Goal: Task Accomplishment & Management: Manage account settings

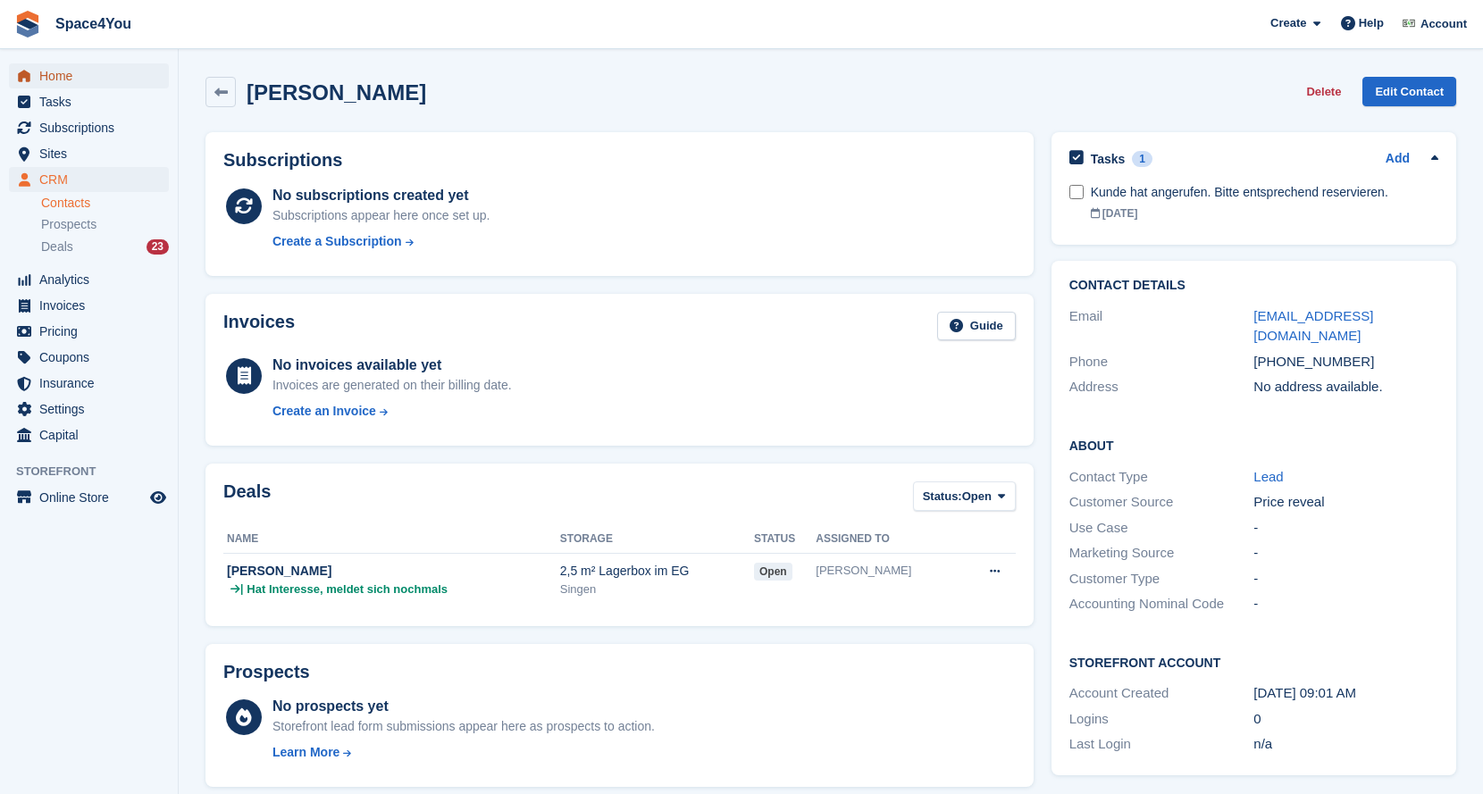
click at [59, 71] on span "Home" at bounding box center [92, 75] width 107 height 25
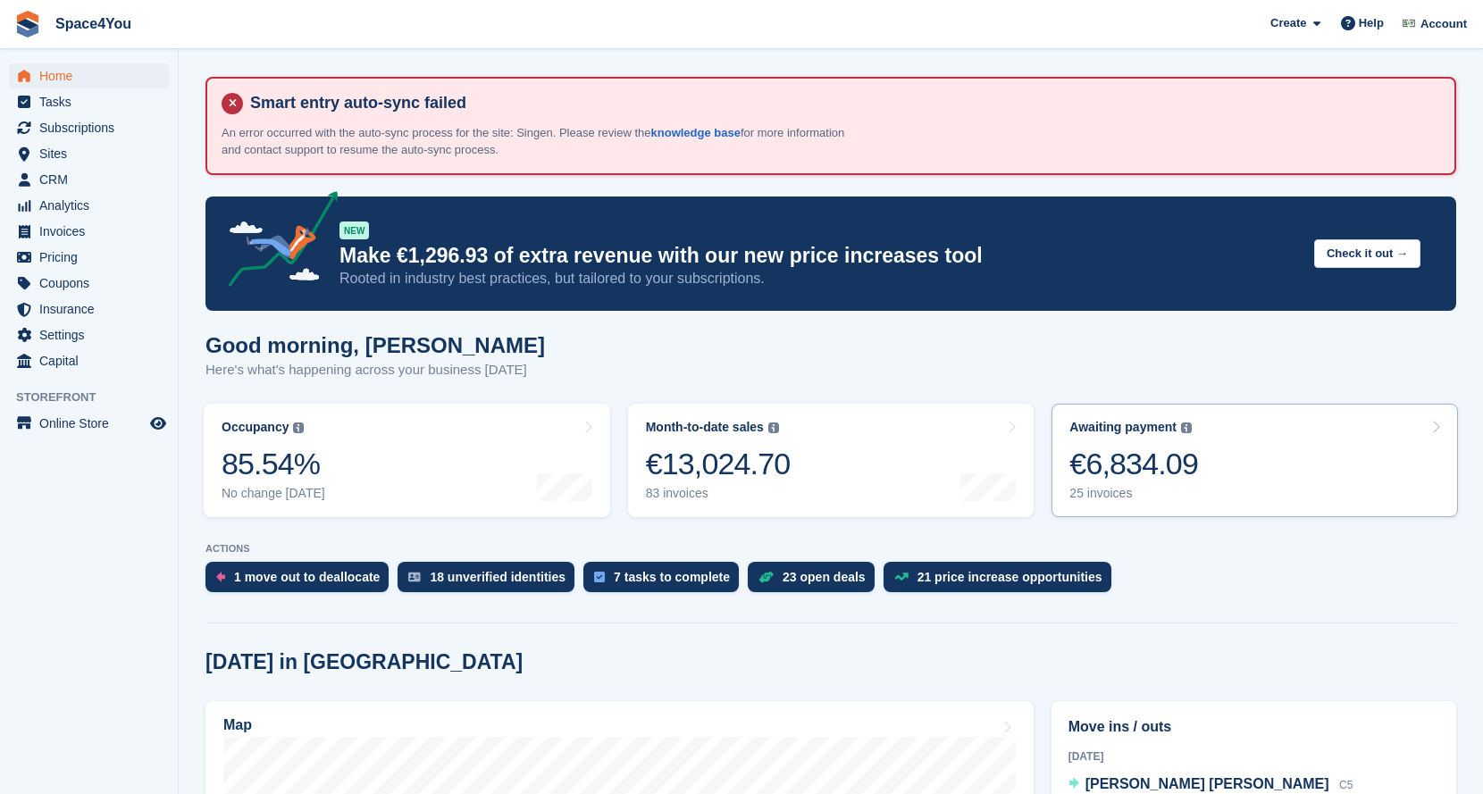
click at [1153, 457] on div "€6,834.09" at bounding box center [1133, 464] width 129 height 37
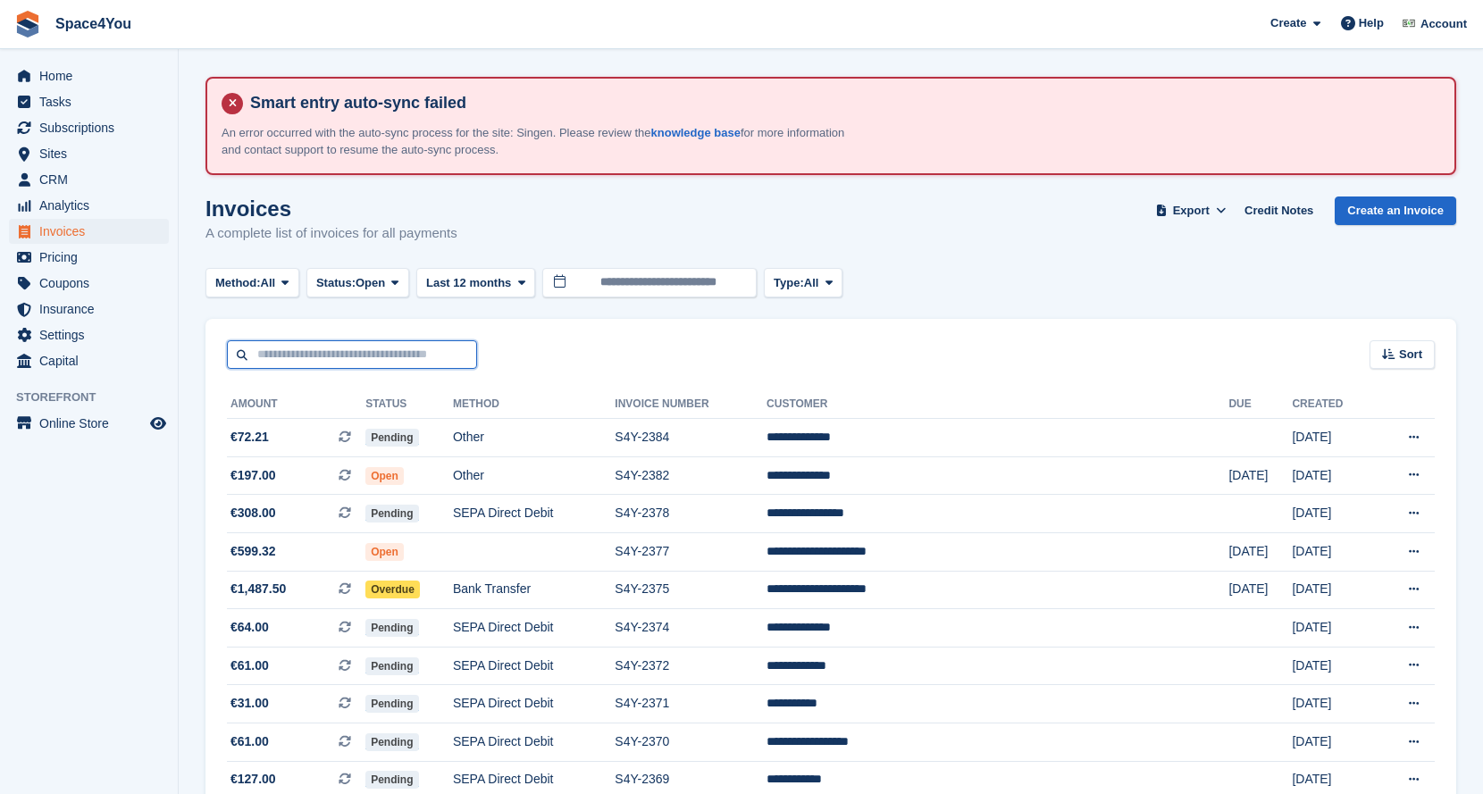
click at [363, 350] on input "text" at bounding box center [352, 354] width 250 height 29
type input "*****"
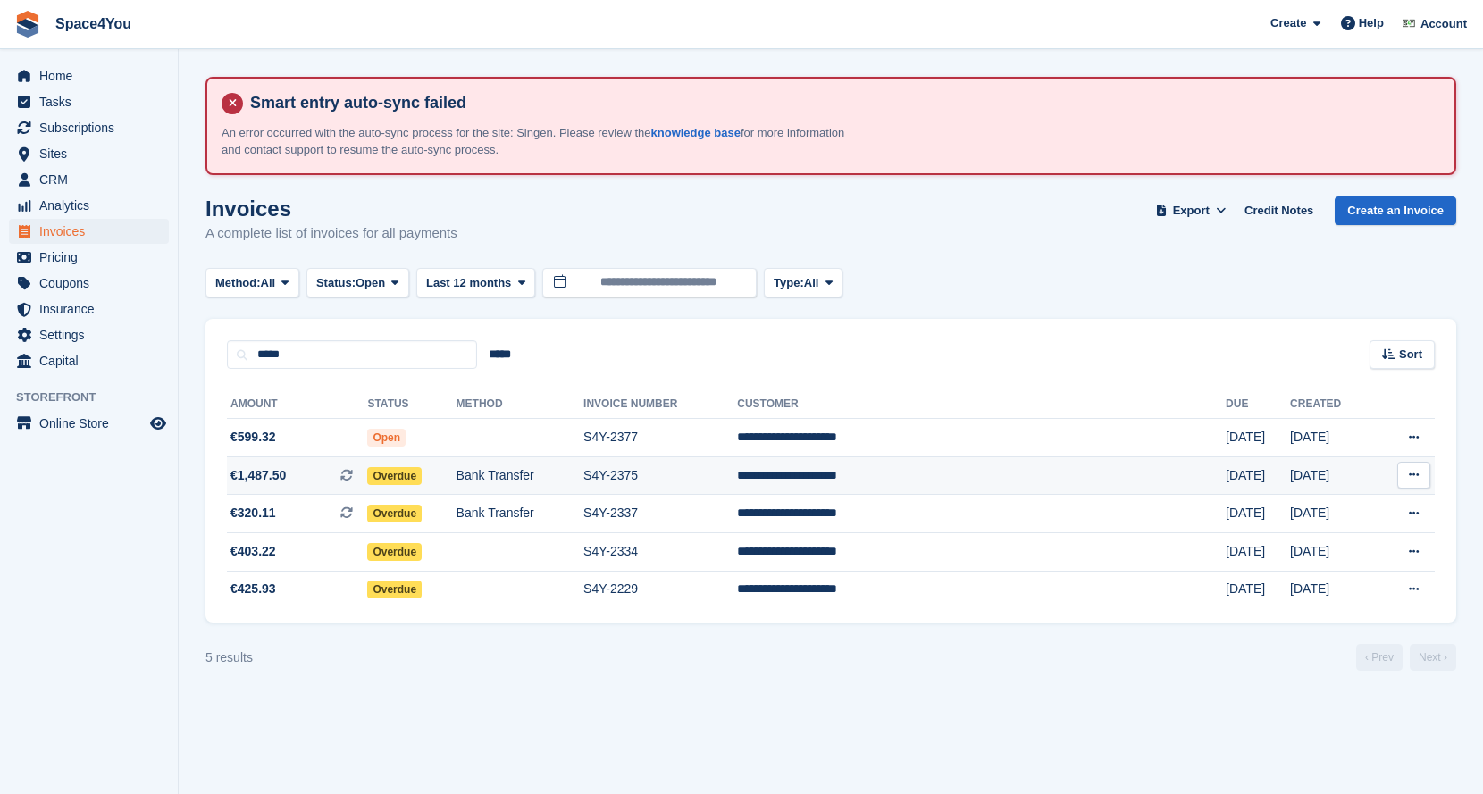
click at [337, 481] on span "€1,487.50 This is a recurring subscription invoice." at bounding box center [297, 475] width 140 height 19
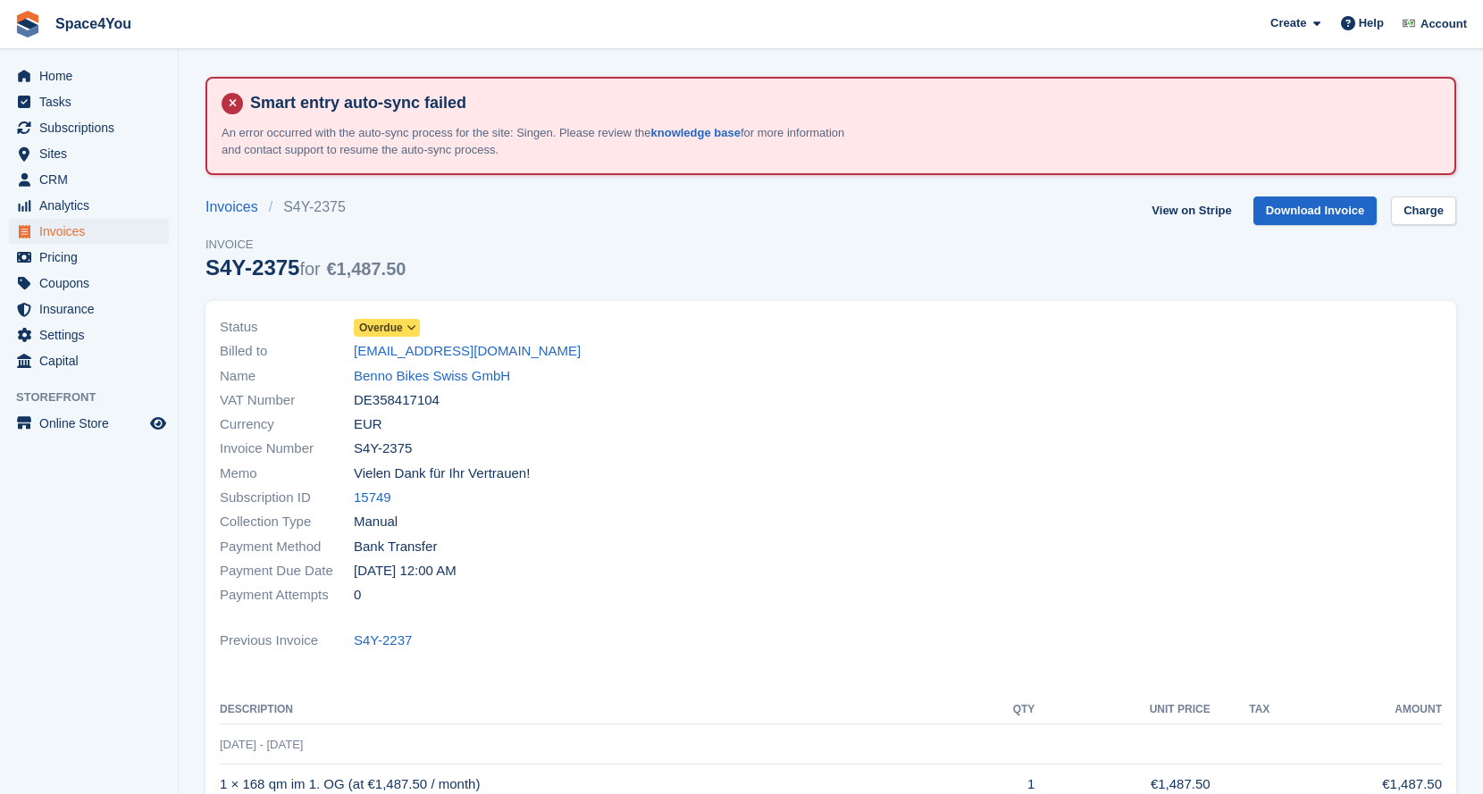
click at [405, 326] on span "Overdue" at bounding box center [387, 328] width 66 height 18
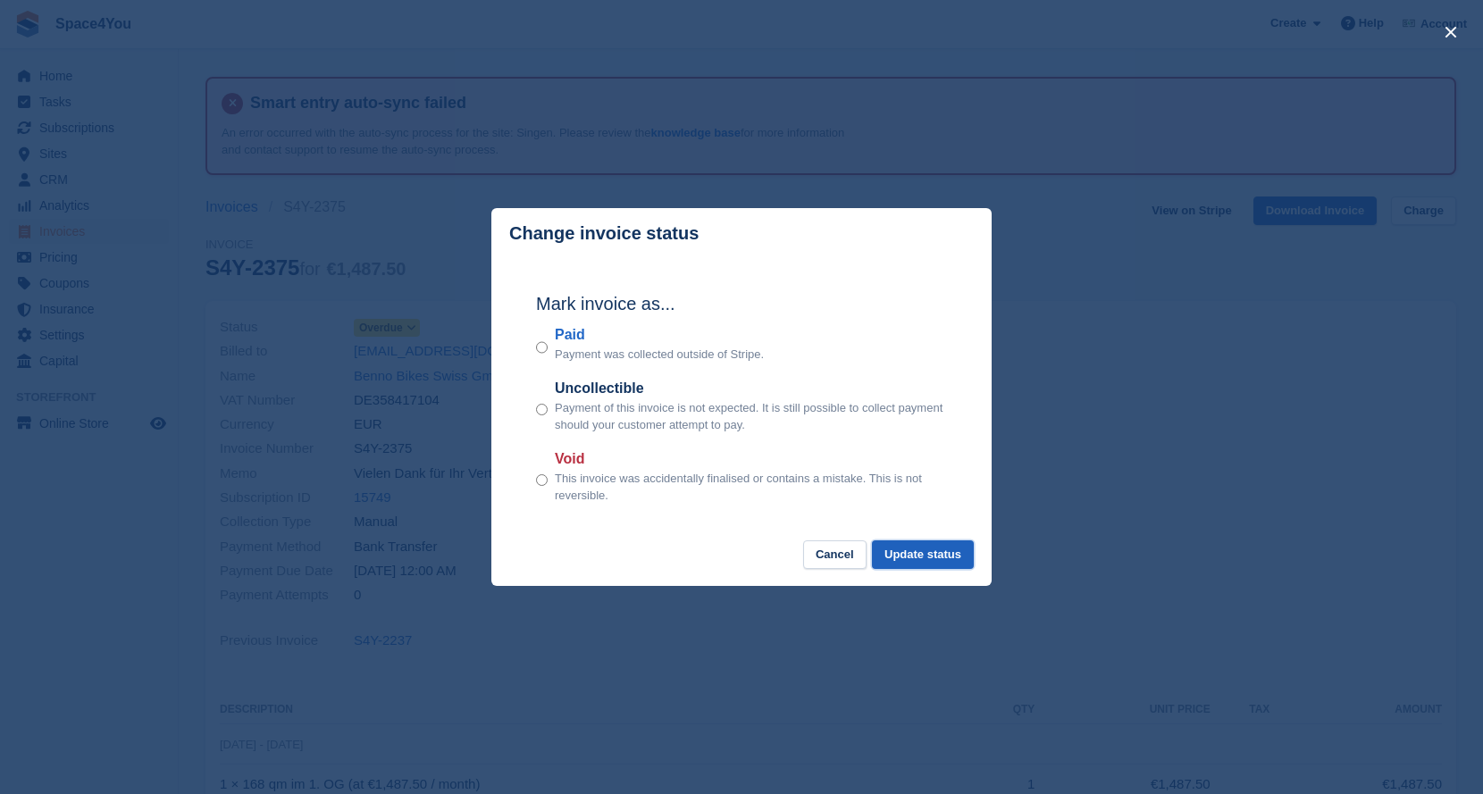
click at [952, 548] on button "Update status" at bounding box center [923, 554] width 102 height 29
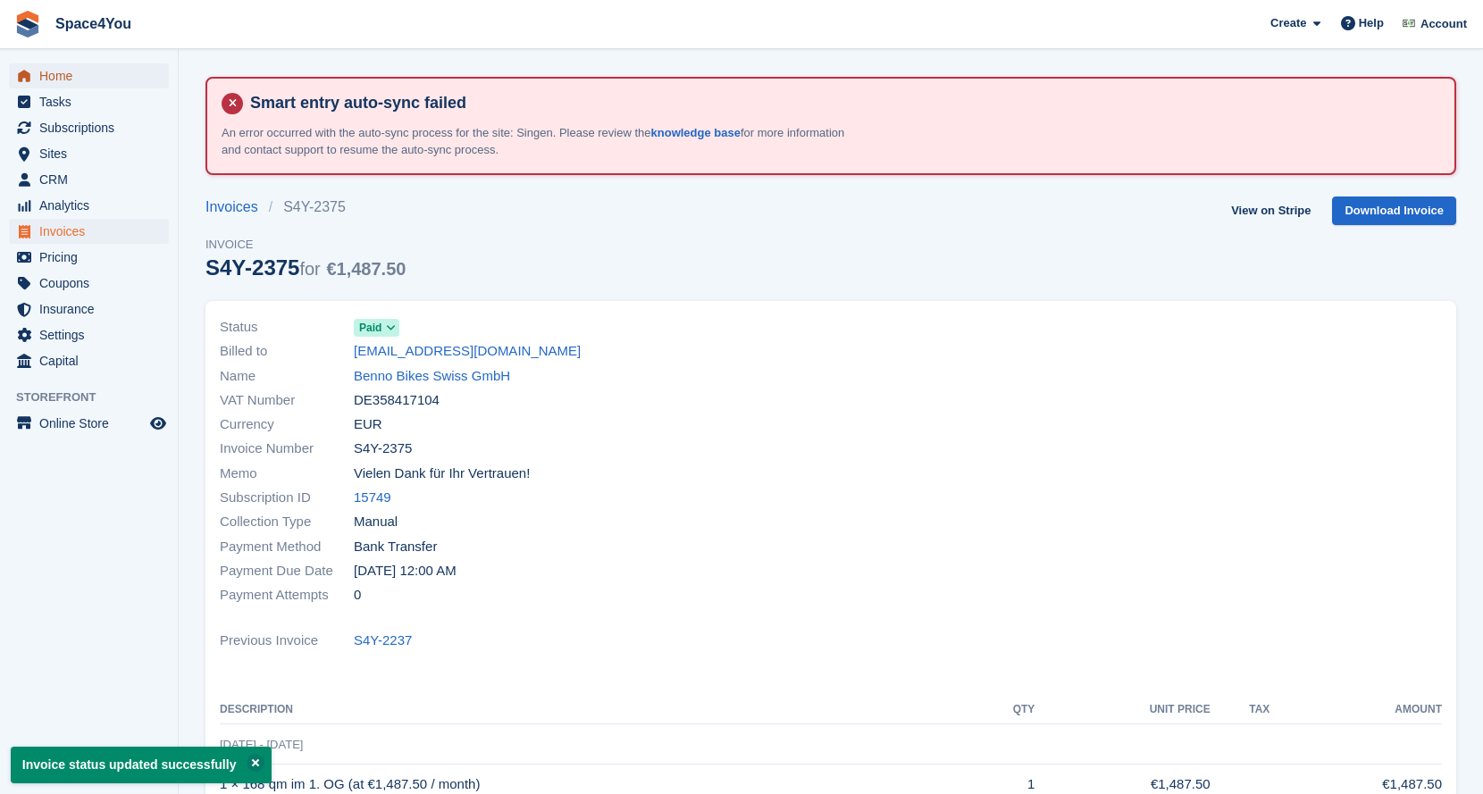
click at [79, 77] on span "Home" at bounding box center [92, 75] width 107 height 25
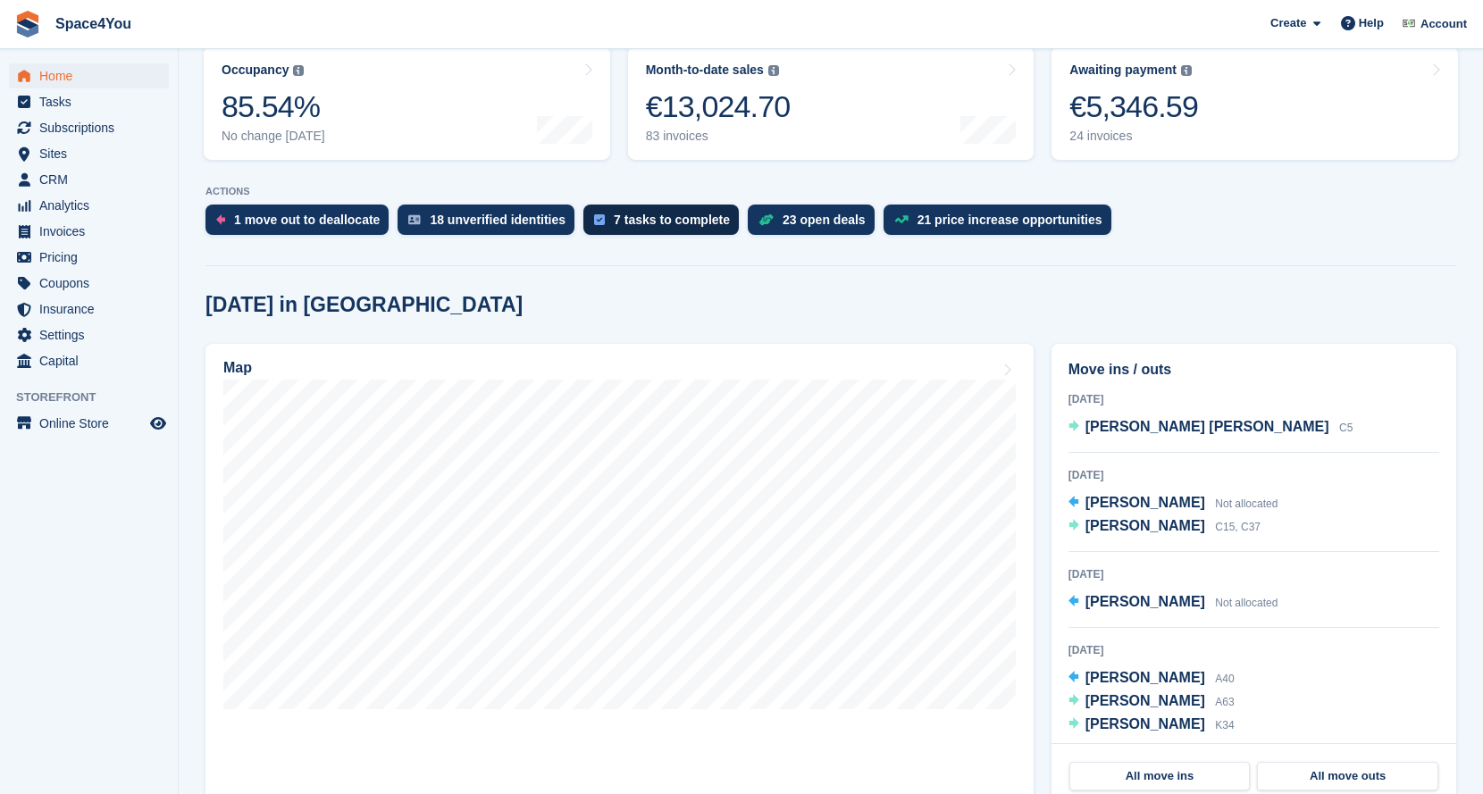
scroll to position [372, 0]
